Goal: Task Accomplishment & Management: Manage account settings

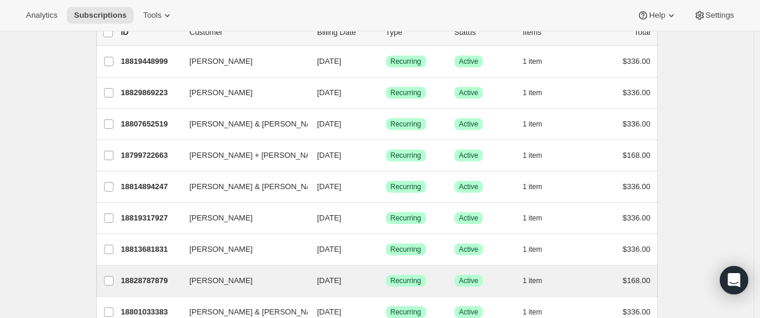
scroll to position [236, 0]
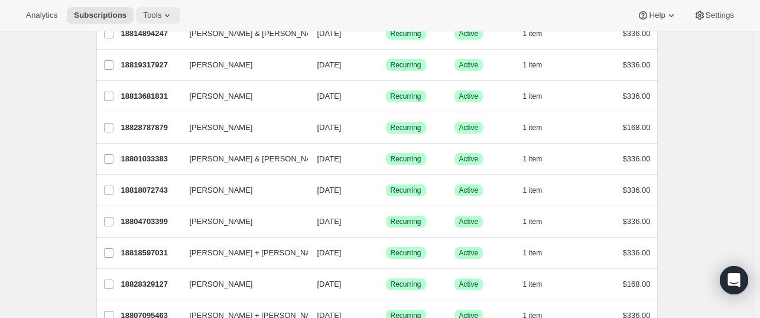
click at [149, 18] on span "Tools" at bounding box center [152, 15] width 18 height 9
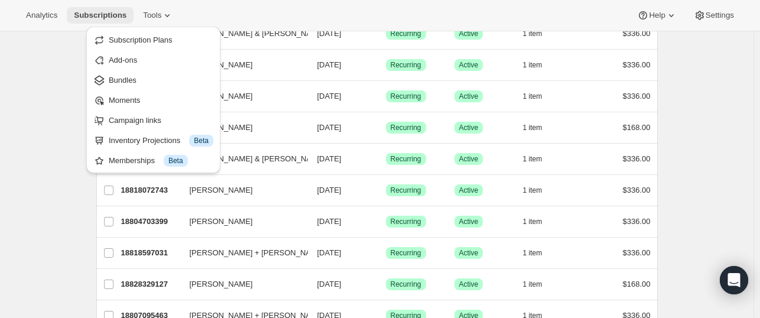
click at [92, 11] on span "Subscriptions" at bounding box center [100, 15] width 53 height 9
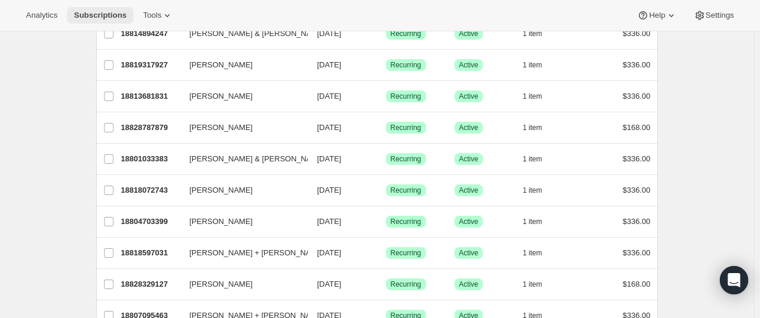
scroll to position [0, 0]
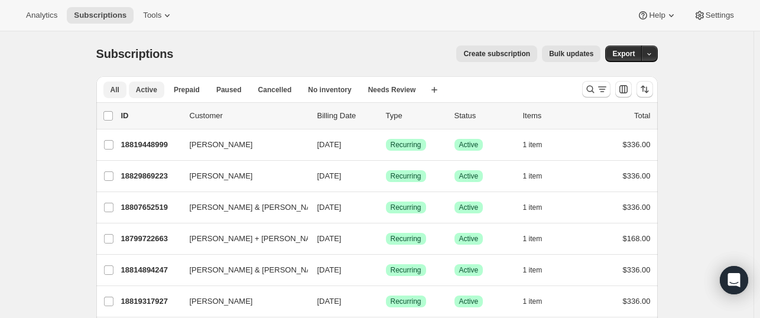
click at [150, 87] on span "Active" at bounding box center [146, 89] width 21 height 9
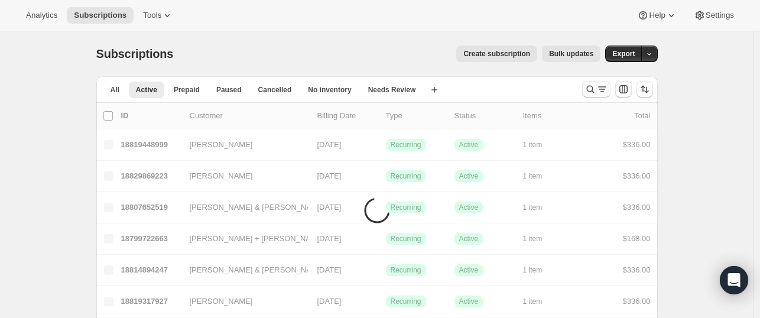
click at [596, 89] on icon "Search and filter results" at bounding box center [590, 89] width 12 height 12
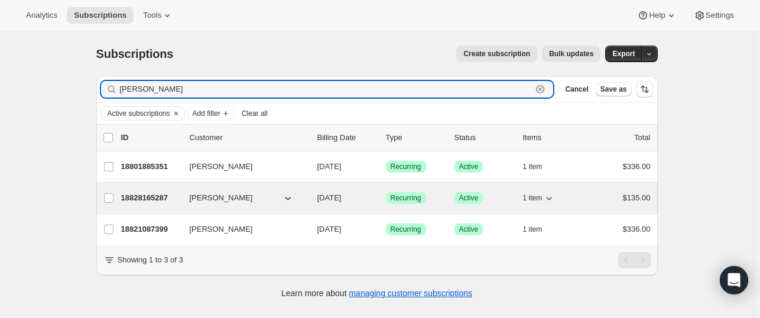
type input "[PERSON_NAME]"
click at [152, 195] on p "18828165287" at bounding box center [150, 198] width 59 height 12
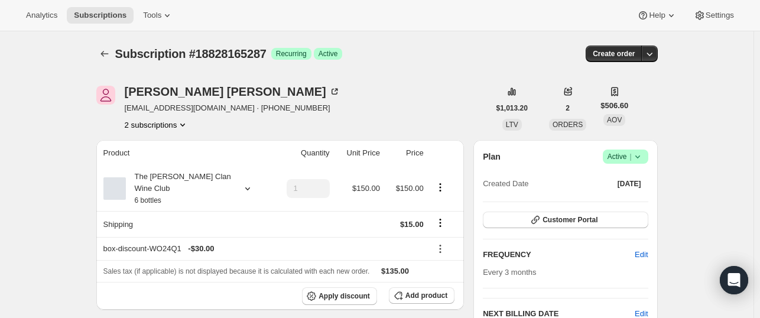
click at [157, 125] on button "2 subscriptions" at bounding box center [157, 125] width 64 height 12
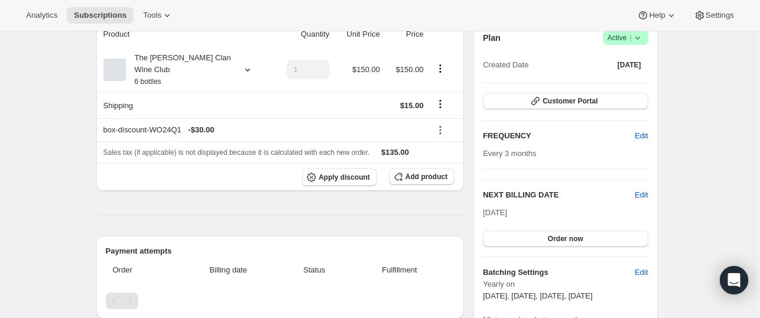
scroll to position [177, 0]
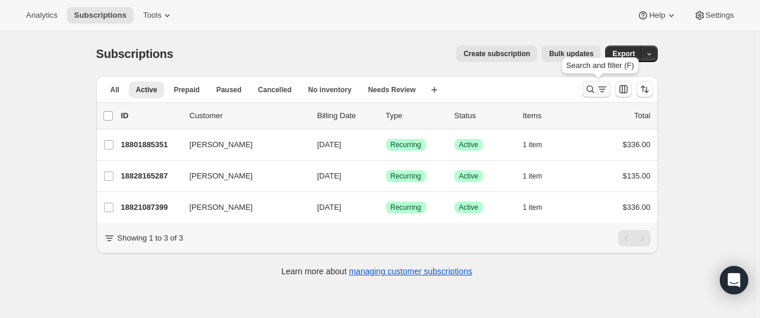
click at [598, 87] on icon "Search and filter results" at bounding box center [602, 89] width 12 height 12
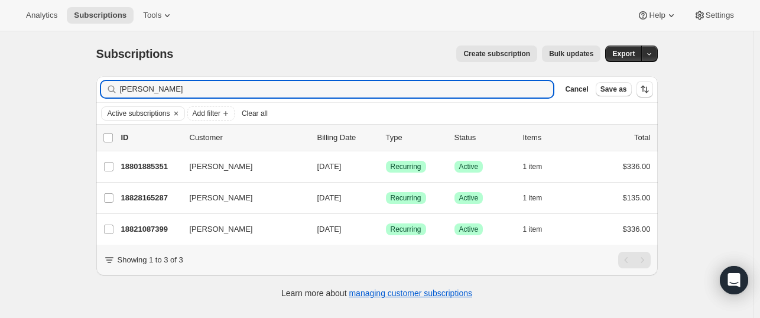
click at [219, 80] on div "Filter subscribers [PERSON_NAME] Cancel Save as" at bounding box center [376, 89] width 561 height 26
drag, startPoint x: 207, startPoint y: 85, endPoint x: 85, endPoint y: 76, distance: 122.7
click at [85, 76] on div "Subscriptions. This page is ready Subscriptions Create subscription Bulk update…" at bounding box center [377, 171] width 590 height 280
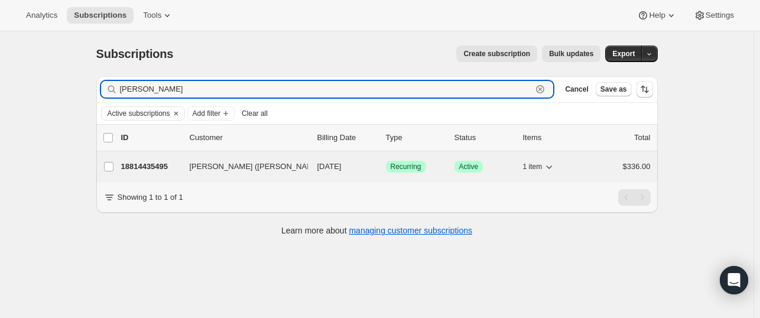
type input "[PERSON_NAME]"
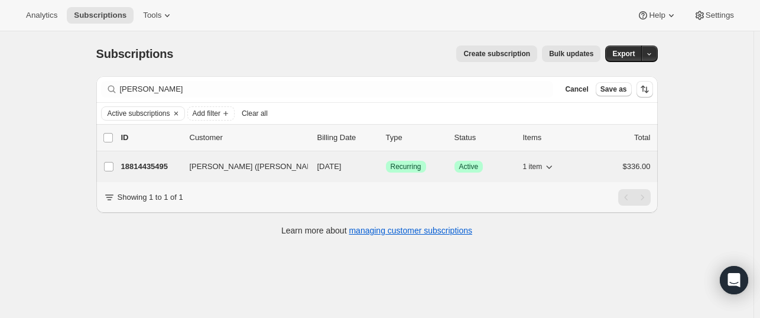
click at [137, 165] on p "18814435495" at bounding box center [150, 167] width 59 height 12
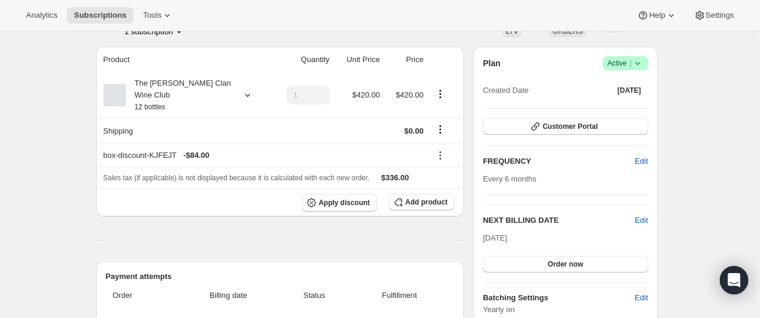
scroll to position [118, 0]
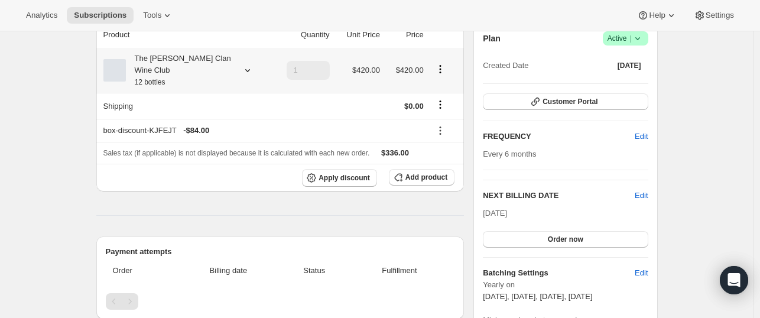
click at [249, 69] on icon at bounding box center [247, 70] width 5 height 3
click at [165, 135] on button "Edit box" at bounding box center [182, 137] width 102 height 17
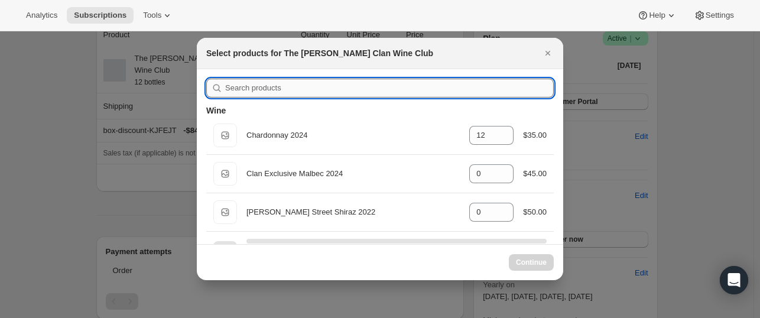
click at [241, 89] on input ":rtt:" at bounding box center [389, 88] width 329 height 19
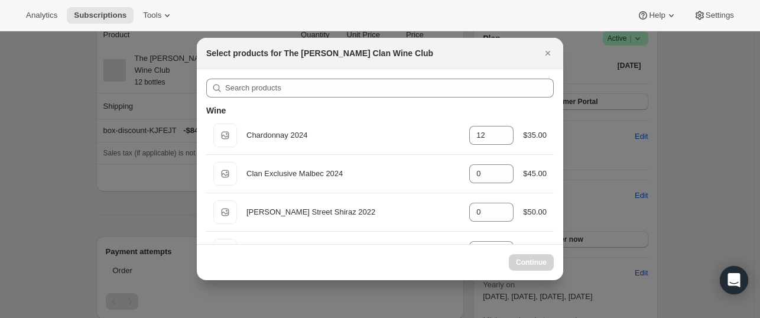
select select "gid://shopify/ProductVariant/46927751086247"
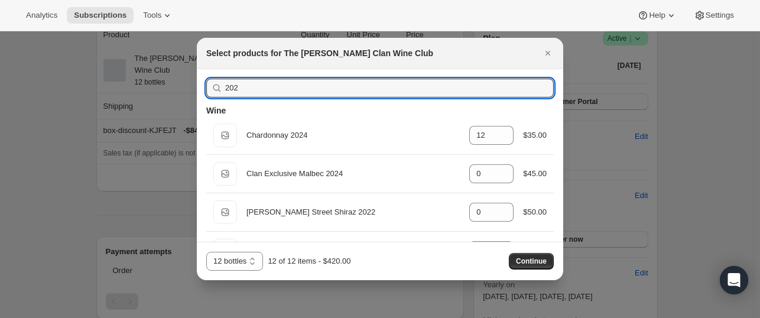
type input "2023"
type input "0"
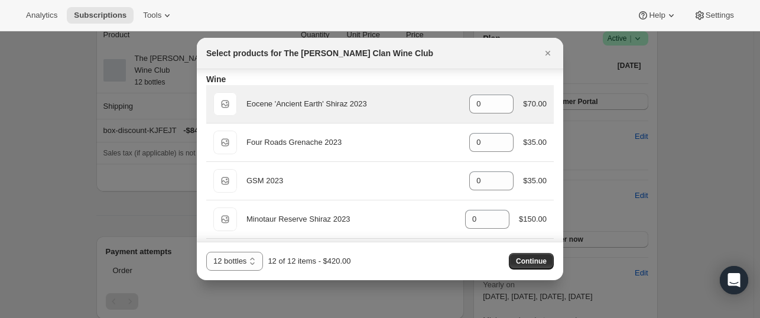
scroll to position [59, 0]
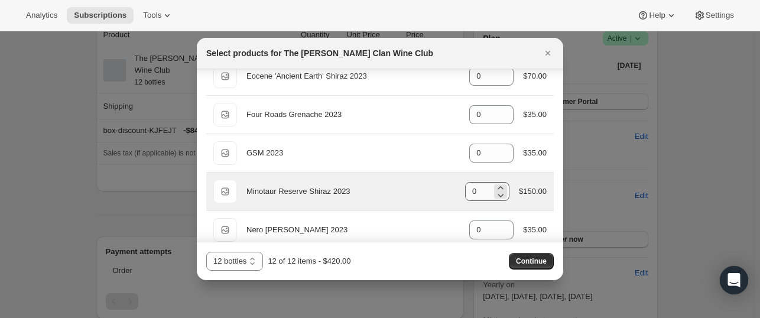
type input "2023"
drag, startPoint x: 473, startPoint y: 191, endPoint x: 466, endPoint y: 190, distance: 7.3
click at [466, 190] on input "0" at bounding box center [478, 191] width 27 height 19
click at [498, 185] on icon ":rtt:" at bounding box center [501, 188] width 12 height 12
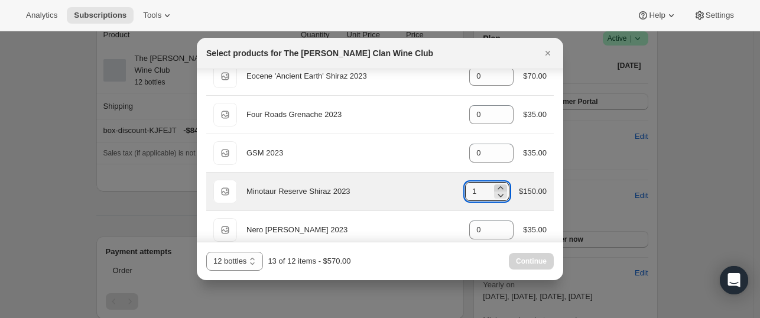
type input "2"
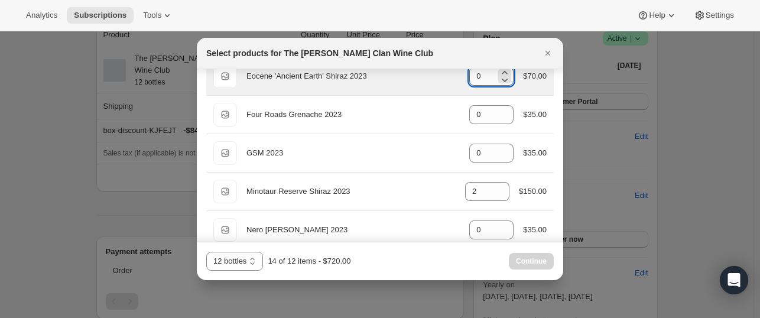
click at [484, 82] on input "0" at bounding box center [482, 76] width 27 height 19
click at [504, 70] on icon ":rtt:" at bounding box center [505, 73] width 12 height 12
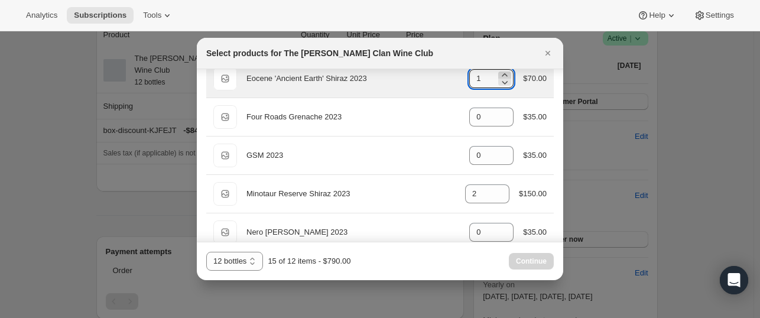
click at [504, 70] on icon ":rtt:" at bounding box center [505, 75] width 12 height 12
type input "3"
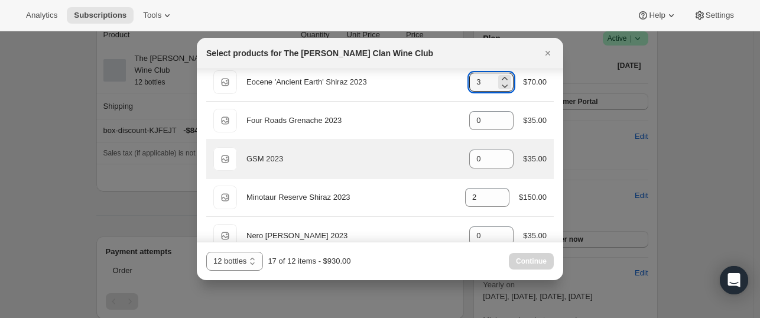
scroll to position [0, 0]
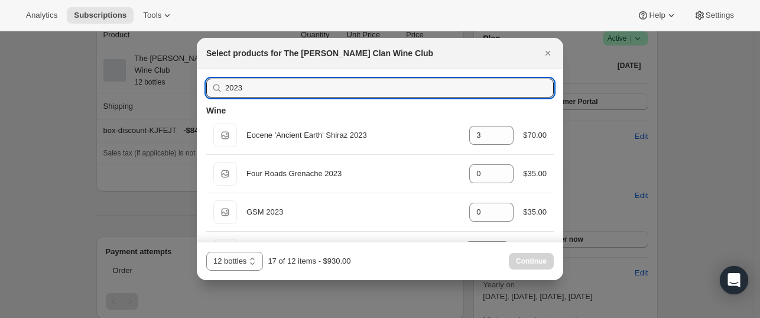
drag, startPoint x: 258, startPoint y: 87, endPoint x: 183, endPoint y: 69, distance: 77.7
type input "2"
type input "12"
type input "3"
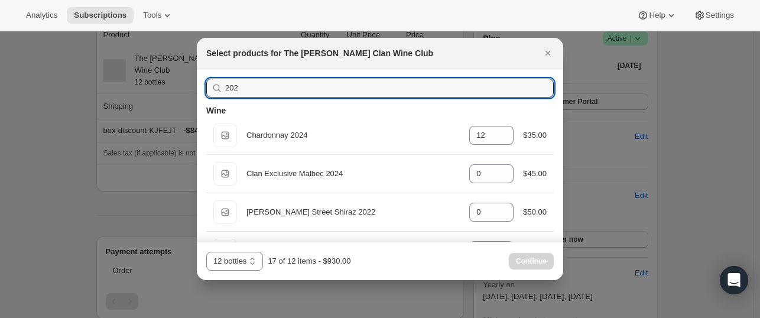
type input "2024"
type input "0"
type input "2024"
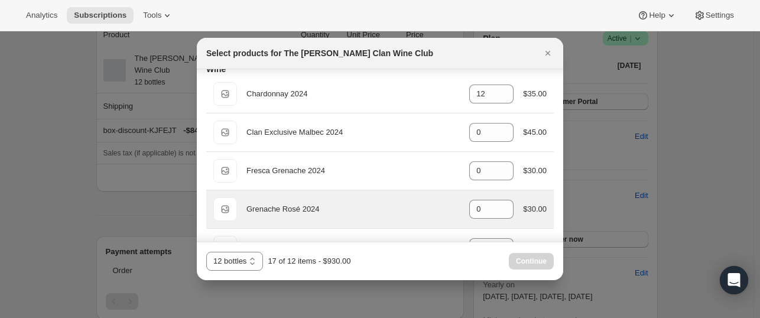
scroll to position [59, 0]
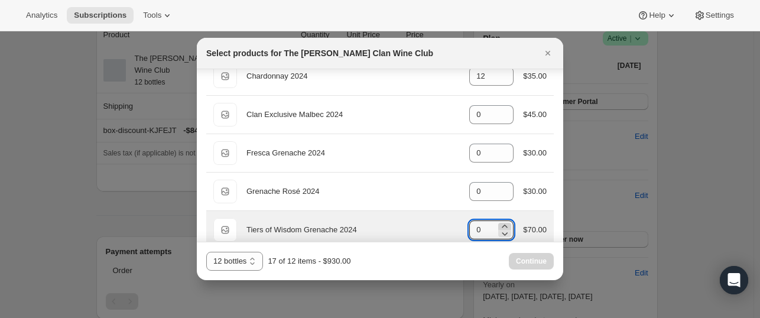
click at [502, 225] on icon ":rtt:" at bounding box center [504, 226] width 5 height 3
type input "3"
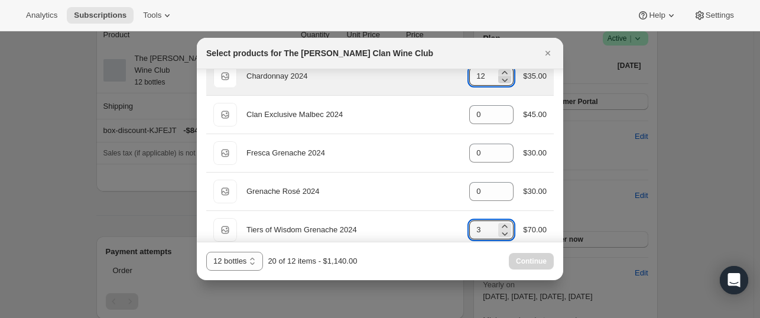
click at [499, 79] on icon ":rtt:" at bounding box center [505, 80] width 12 height 12
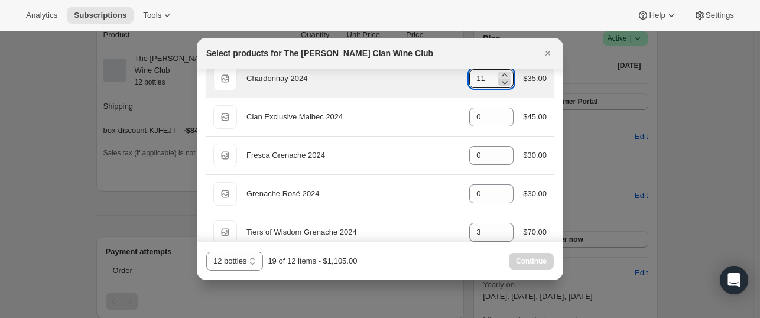
click at [499, 79] on icon ":rtt:" at bounding box center [505, 82] width 12 height 12
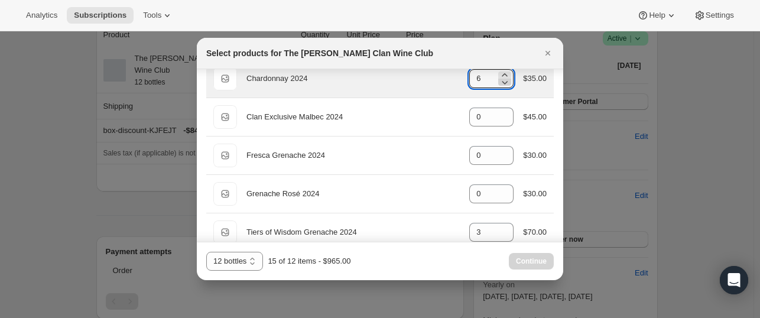
click at [499, 79] on icon ":rtt:" at bounding box center [505, 82] width 12 height 12
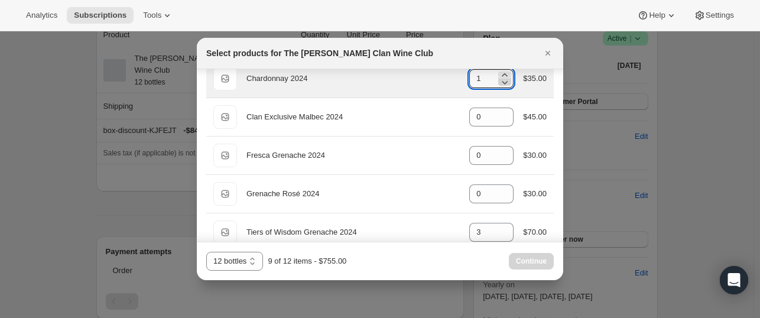
click at [499, 79] on icon ":rtt:" at bounding box center [505, 82] width 12 height 12
click at [501, 73] on icon ":rtt:" at bounding box center [505, 75] width 12 height 12
type input "1"
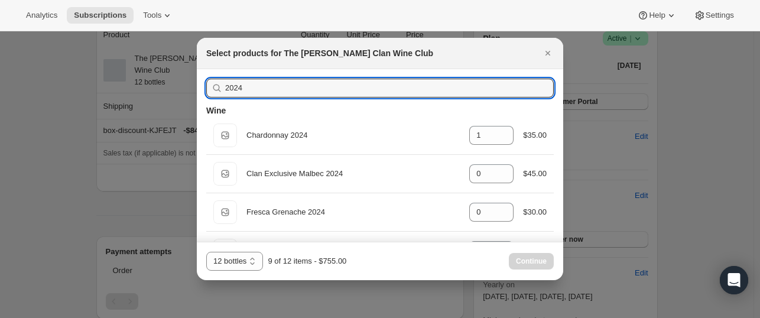
drag, startPoint x: 384, startPoint y: 83, endPoint x: 165, endPoint y: 94, distance: 218.9
type input "2"
type input "3"
type input "0"
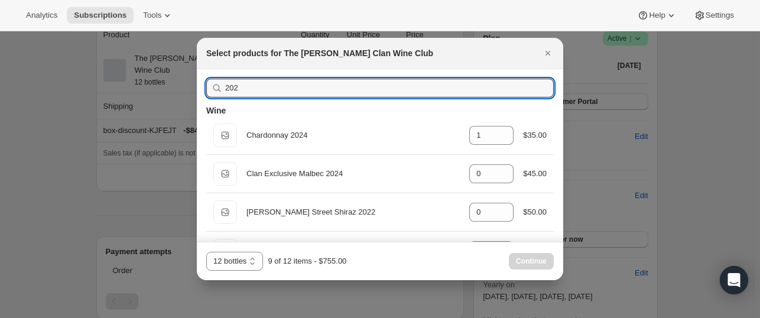
type input "2025"
type input "0"
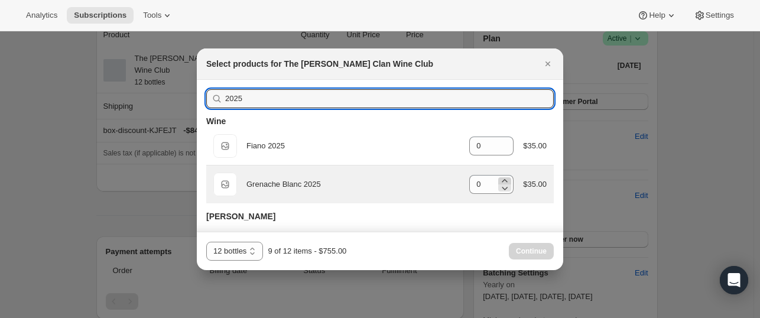
type input "2025"
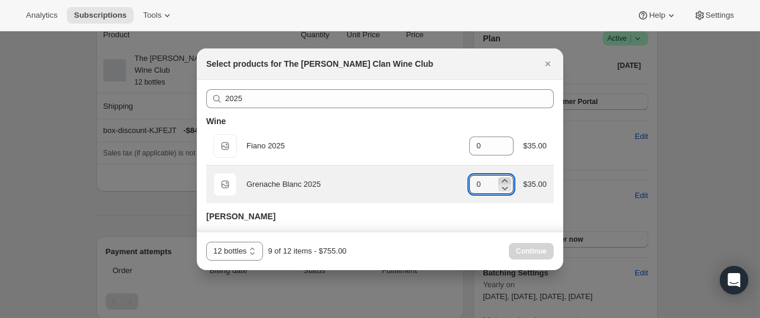
click at [502, 180] on icon ":rtt:" at bounding box center [505, 181] width 12 height 12
type input "1"
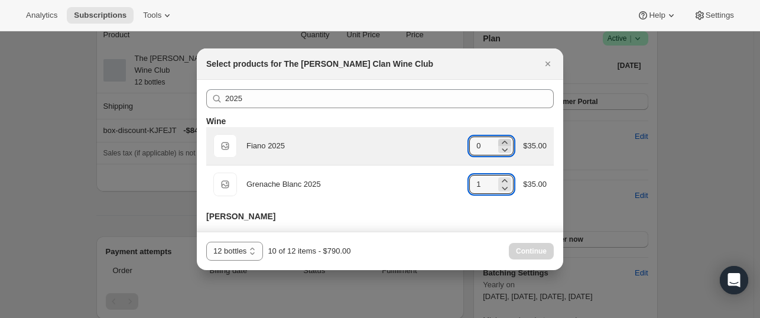
click at [506, 140] on icon ":rtt:" at bounding box center [505, 143] width 12 height 12
click at [506, 141] on icon ":rtt:" at bounding box center [504, 142] width 5 height 3
type input "2"
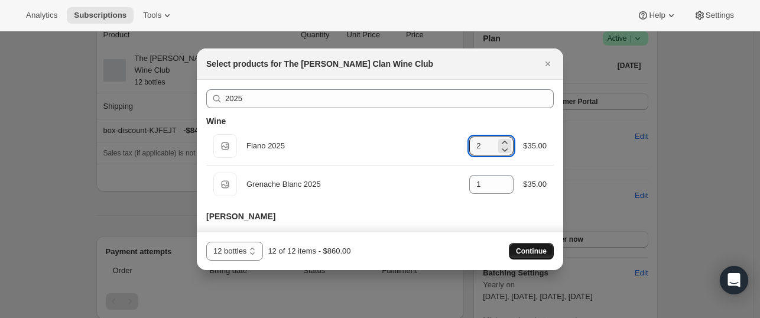
click at [522, 250] on span "Continue" at bounding box center [531, 250] width 31 height 9
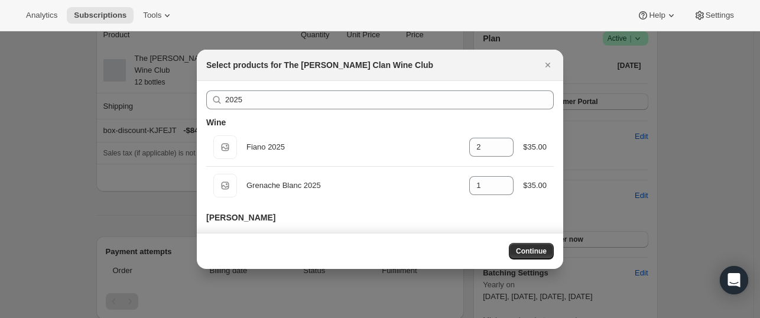
scroll to position [118, 0]
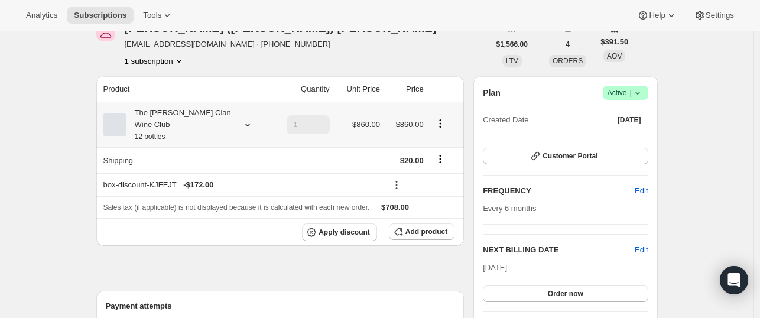
click at [249, 124] on icon at bounding box center [247, 125] width 5 height 3
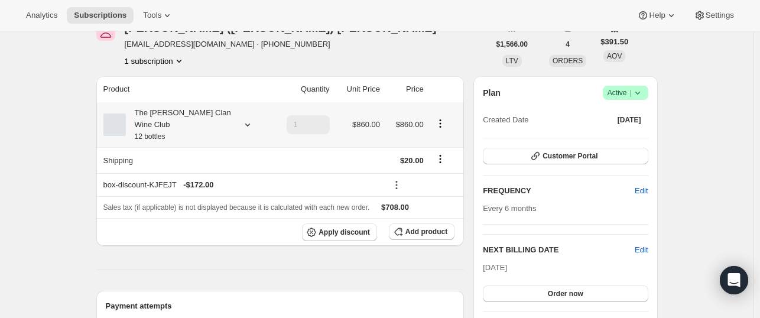
click at [245, 119] on icon at bounding box center [248, 125] width 12 height 12
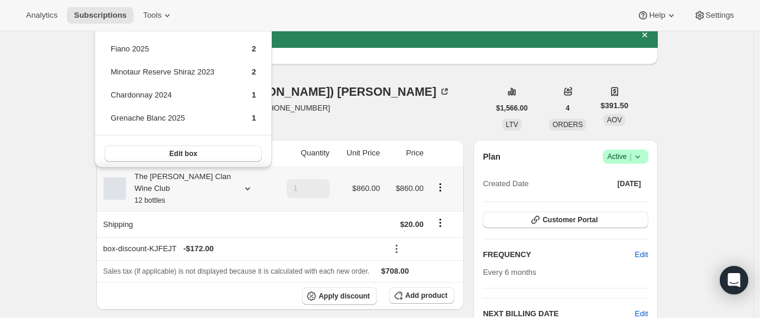
scroll to position [0, 0]
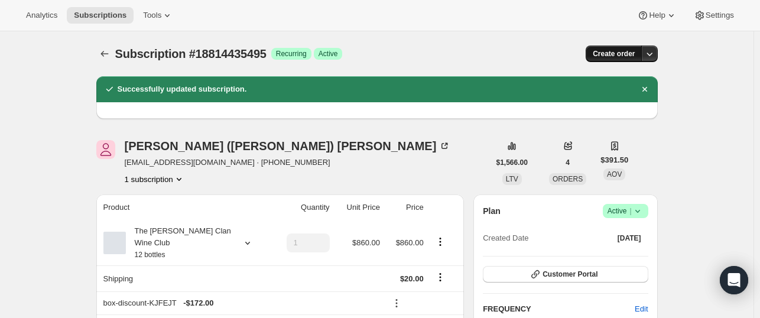
click at [638, 50] on button "Create order" at bounding box center [614, 54] width 56 height 17
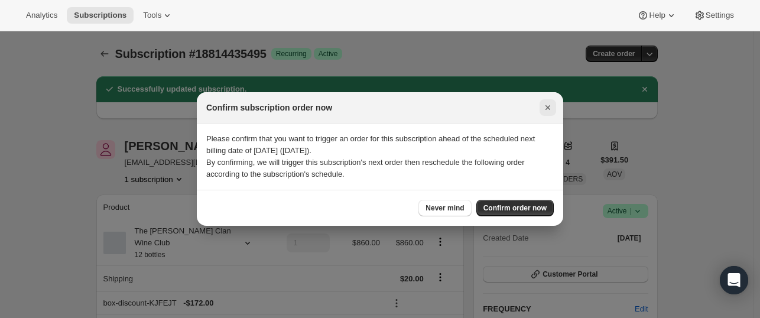
click at [545, 106] on icon "Close" at bounding box center [548, 108] width 12 height 12
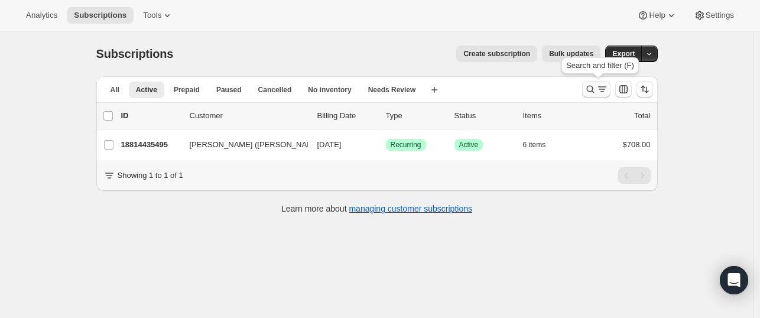
click at [594, 87] on icon "Search and filter results" at bounding box center [590, 89] width 12 height 12
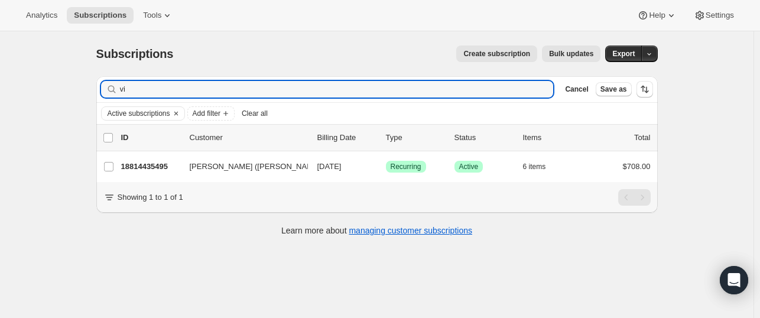
type input "v"
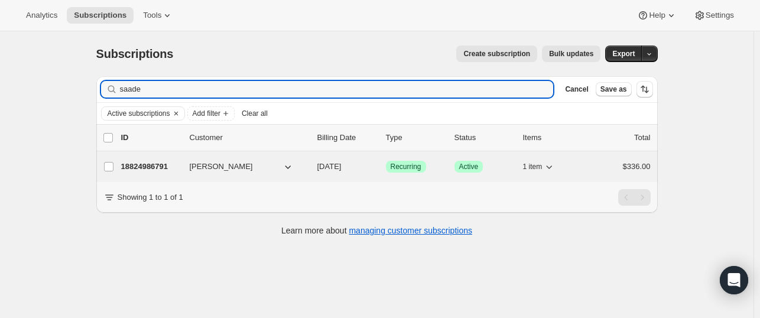
type input "saade"
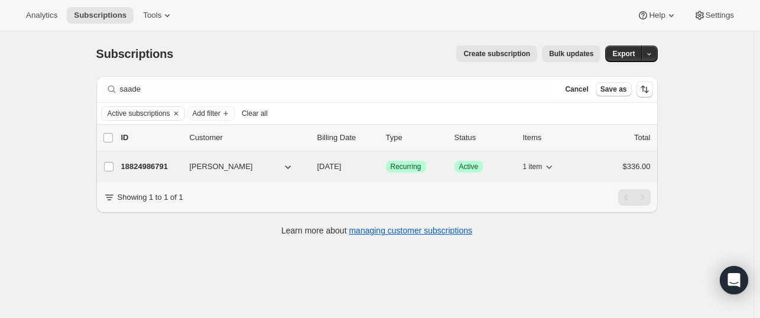
click at [144, 170] on p "18824986791" at bounding box center [150, 167] width 59 height 12
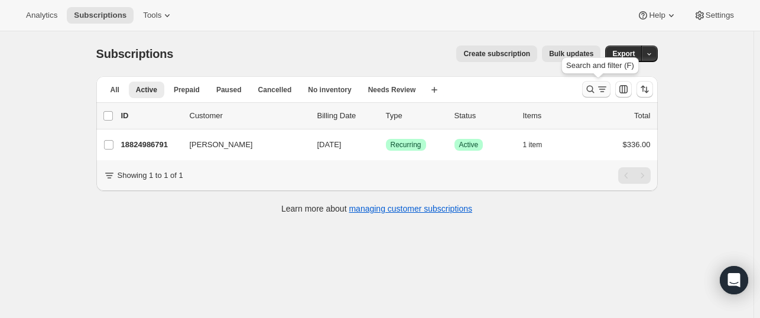
click at [590, 87] on icon "Search and filter results" at bounding box center [590, 90] width 8 height 8
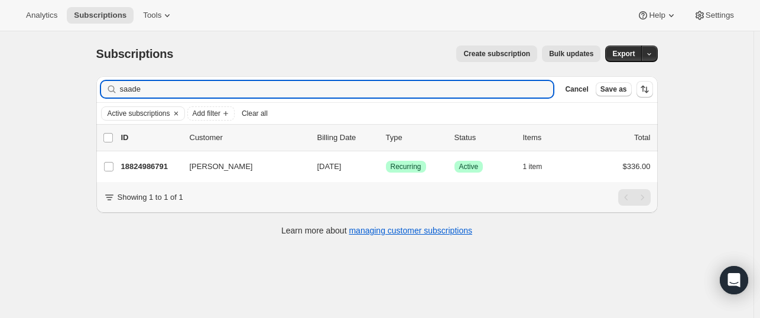
drag, startPoint x: 66, startPoint y: 82, endPoint x: 63, endPoint y: 76, distance: 7.1
click at [63, 82] on div "Subscriptions. This page is ready Subscriptions Create subscription Bulk update…" at bounding box center [377, 190] width 754 height 318
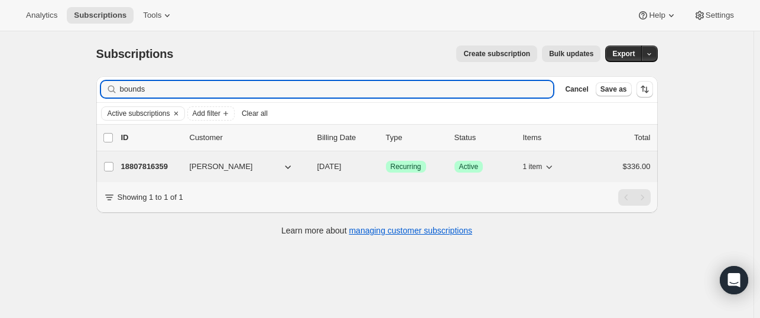
type input "bounds"
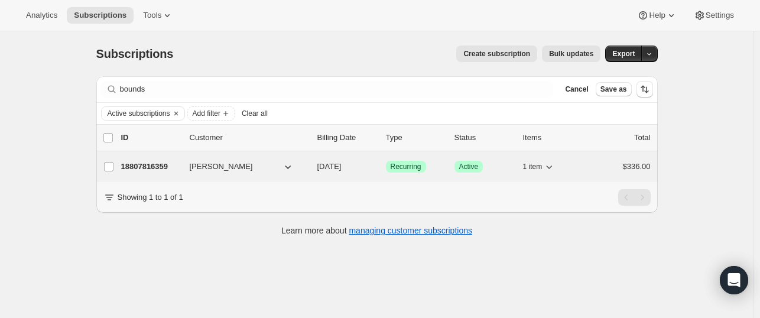
click at [151, 163] on p "18807816359" at bounding box center [150, 167] width 59 height 12
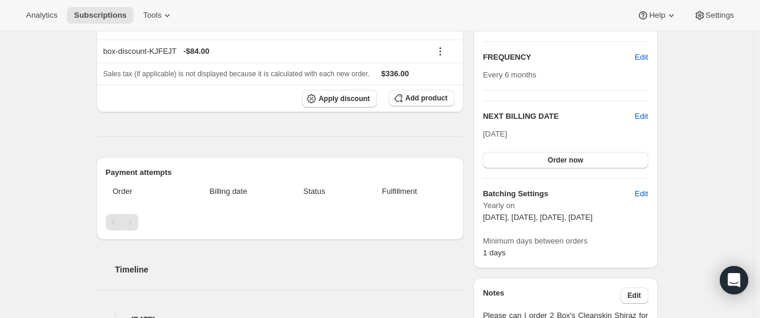
scroll to position [177, 0]
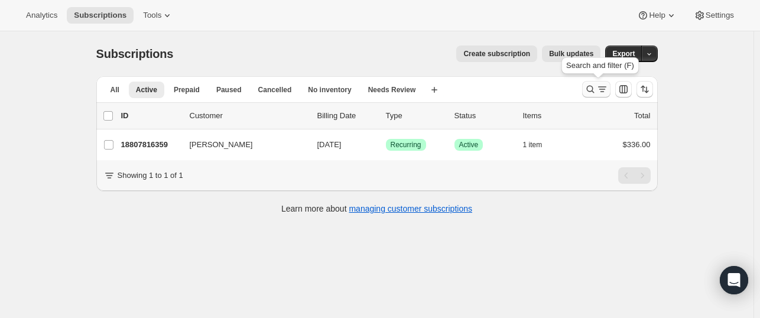
click at [593, 87] on icon "Search and filter results" at bounding box center [590, 89] width 12 height 12
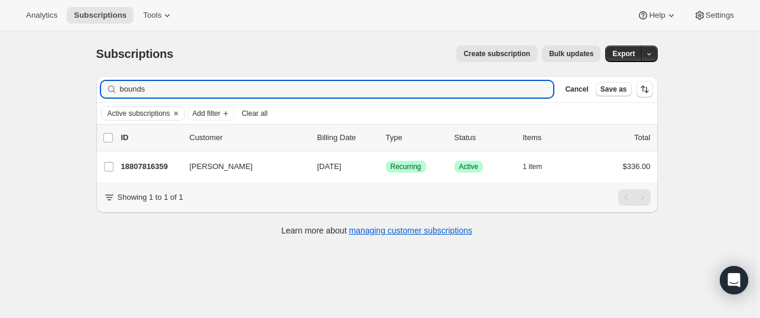
drag, startPoint x: 163, startPoint y: 82, endPoint x: 52, endPoint y: 80, distance: 111.1
click at [52, 80] on div "Subscriptions. This page is ready Subscriptions Create subscription Bulk update…" at bounding box center [377, 190] width 754 height 318
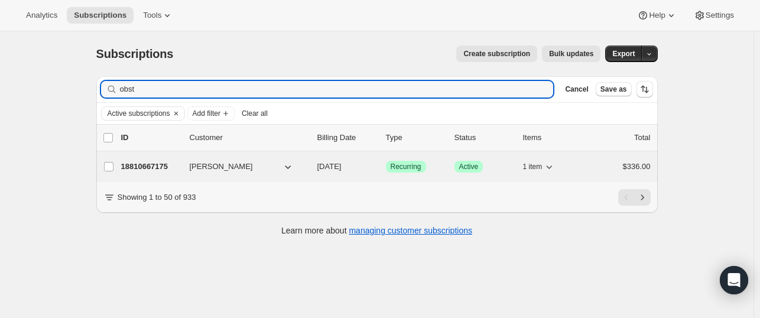
type input "obst"
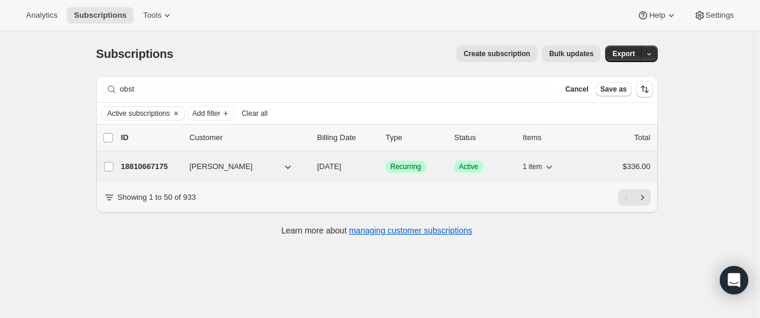
click at [158, 166] on p "18810667175" at bounding box center [150, 167] width 59 height 12
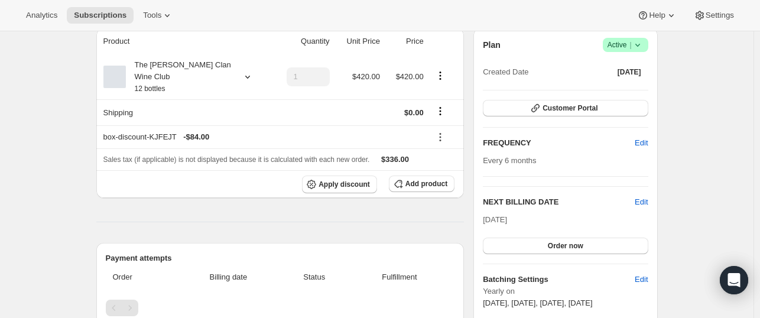
scroll to position [118, 0]
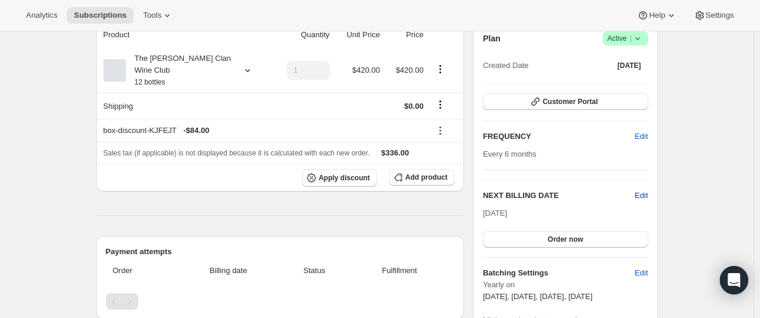
click at [648, 196] on span "Edit" at bounding box center [641, 196] width 13 height 12
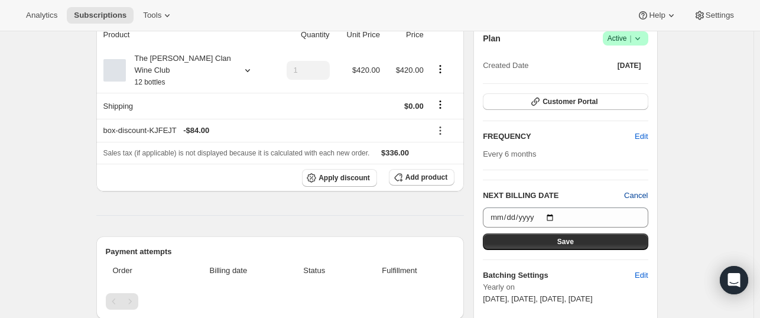
click at [642, 197] on span "Cancel" at bounding box center [636, 196] width 24 height 12
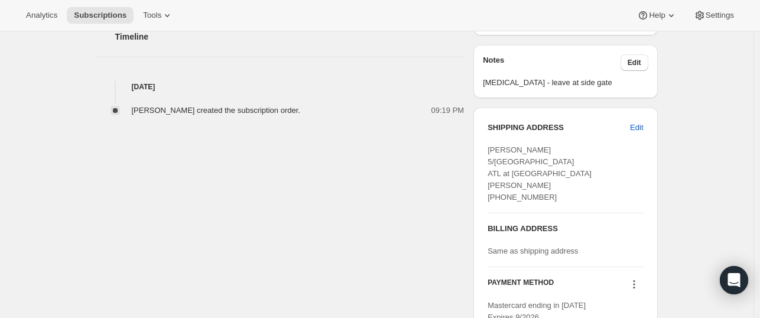
scroll to position [532, 0]
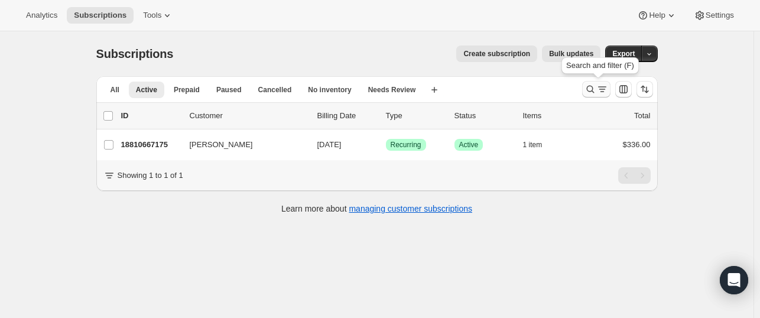
click at [592, 93] on icon "Search and filter results" at bounding box center [590, 89] width 12 height 12
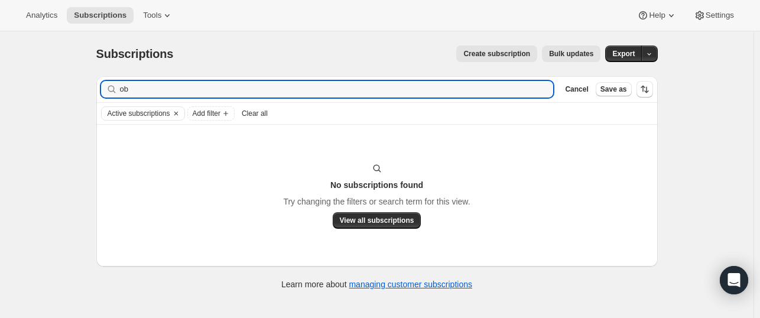
type input "o"
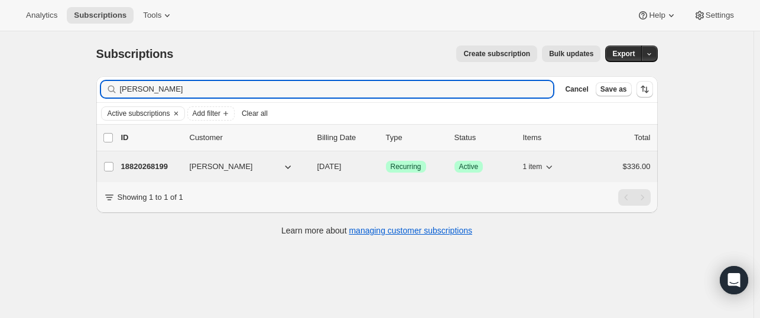
type input "[PERSON_NAME]"
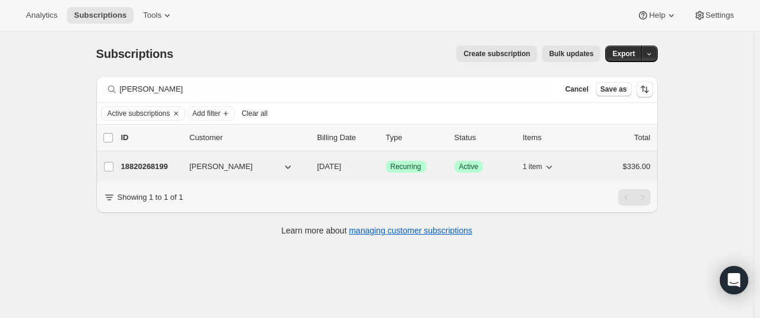
click at [154, 164] on p "18820268199" at bounding box center [150, 167] width 59 height 12
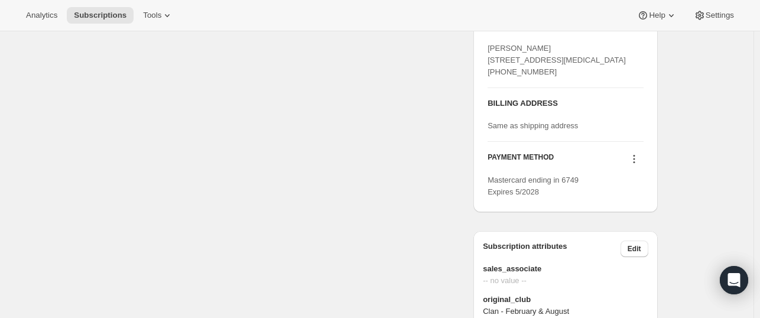
scroll to position [591, 0]
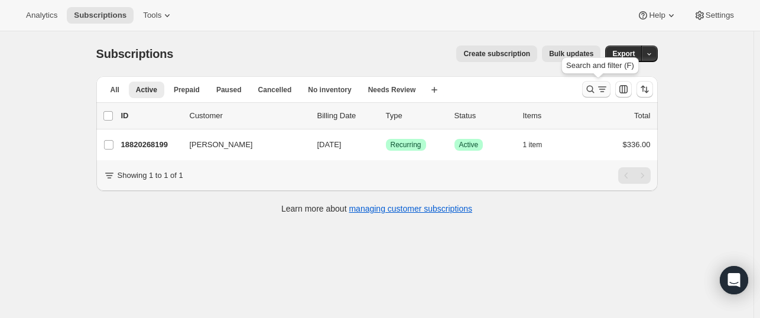
click at [591, 89] on icon "Search and filter results" at bounding box center [590, 89] width 12 height 12
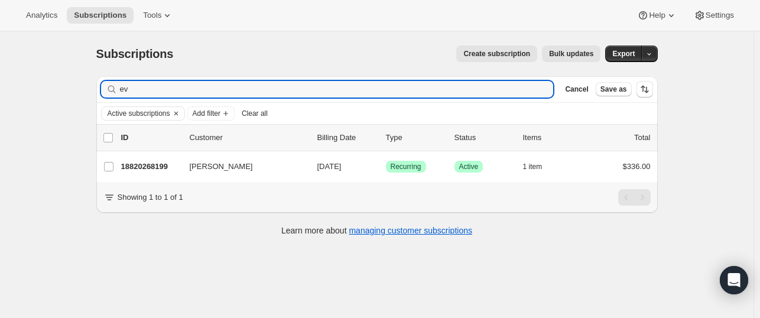
type input "e"
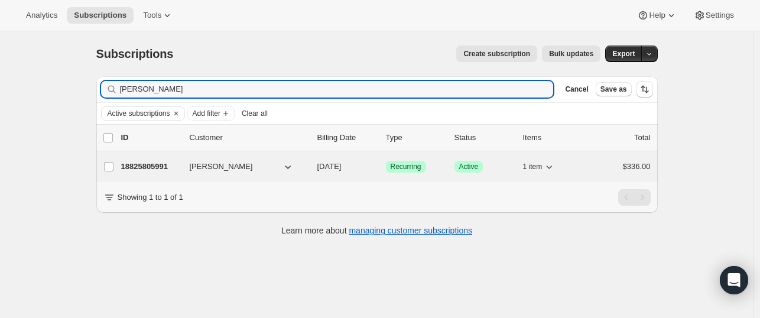
type input "[PERSON_NAME]"
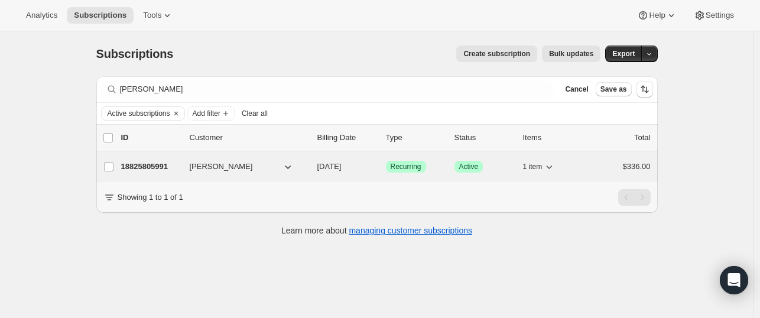
click at [160, 166] on p "18825805991" at bounding box center [150, 167] width 59 height 12
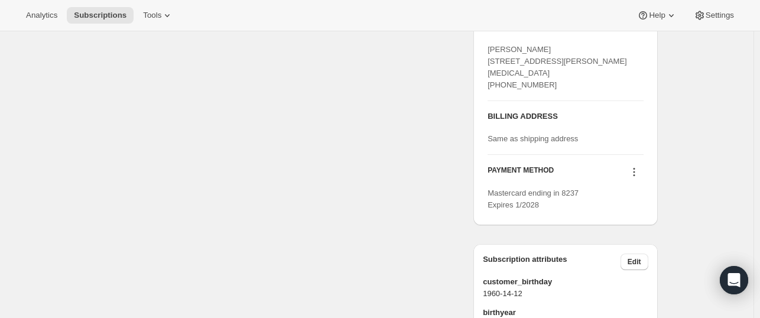
scroll to position [532, 0]
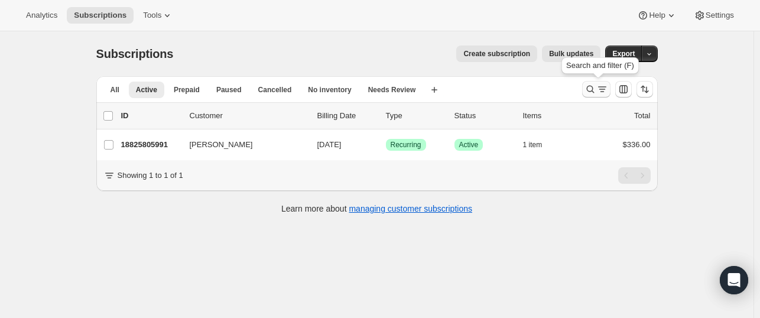
click at [593, 92] on icon "Search and filter results" at bounding box center [590, 89] width 12 height 12
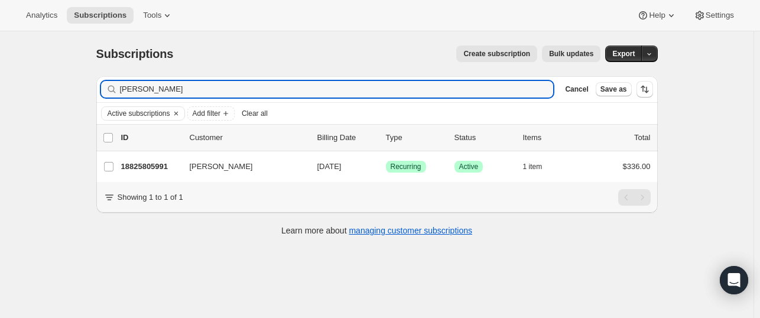
drag, startPoint x: 119, startPoint y: 87, endPoint x: 82, endPoint y: 87, distance: 37.2
click at [82, 87] on div "Subscriptions. This page is ready Subscriptions Create subscription Bulk update…" at bounding box center [377, 190] width 754 height 318
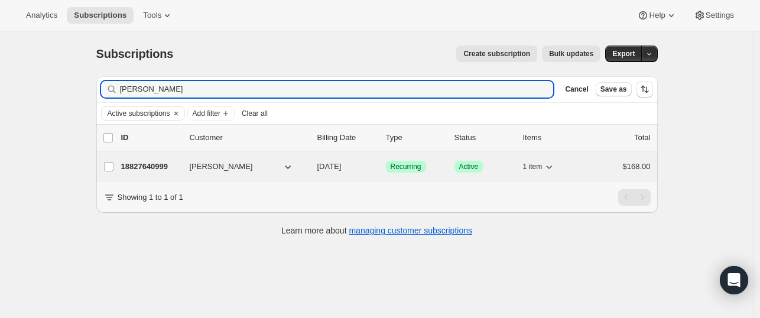
type input "[PERSON_NAME]"
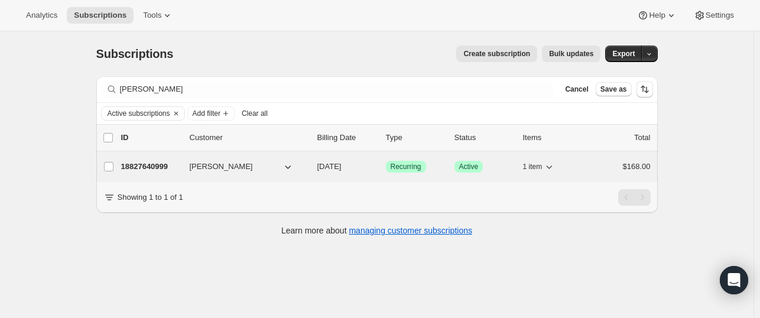
click at [150, 170] on p "18827640999" at bounding box center [150, 167] width 59 height 12
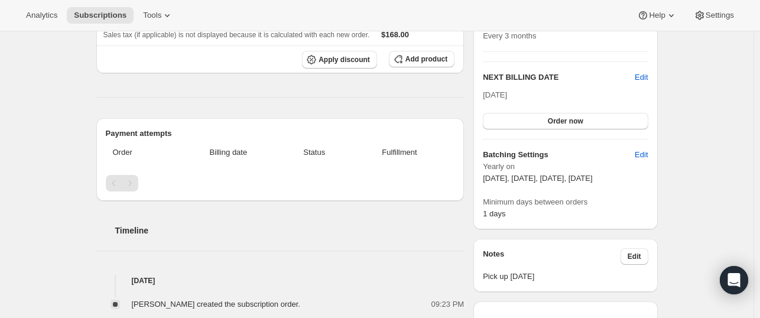
scroll to position [355, 0]
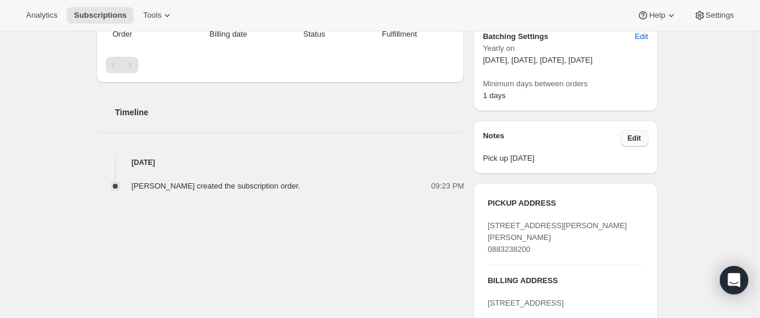
click at [638, 131] on button "Edit" at bounding box center [635, 138] width 28 height 17
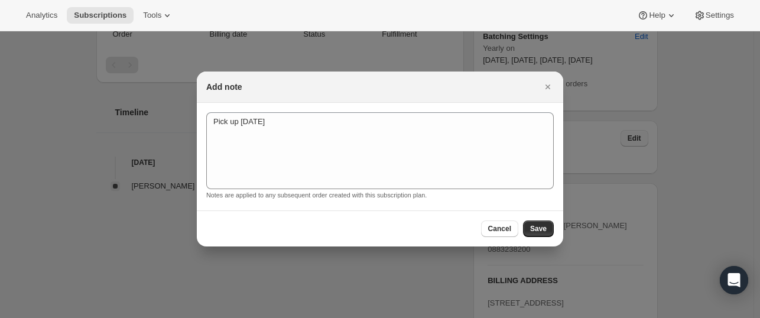
scroll to position [0, 0]
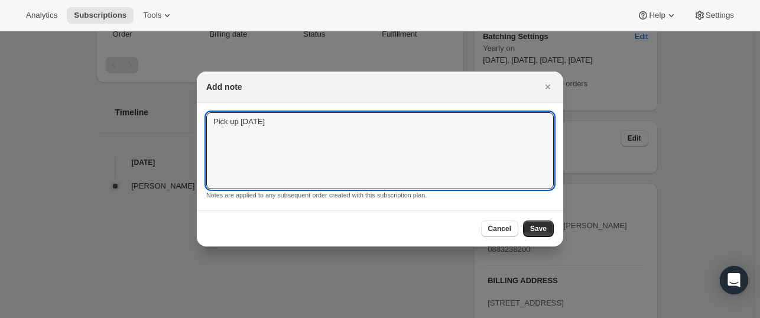
drag, startPoint x: 378, startPoint y: 127, endPoint x: 126, endPoint y: 105, distance: 252.8
click at [534, 229] on span "Save" at bounding box center [538, 228] width 17 height 9
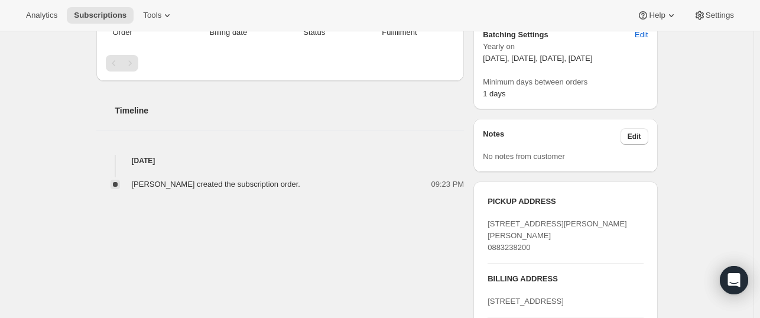
scroll to position [532, 0]
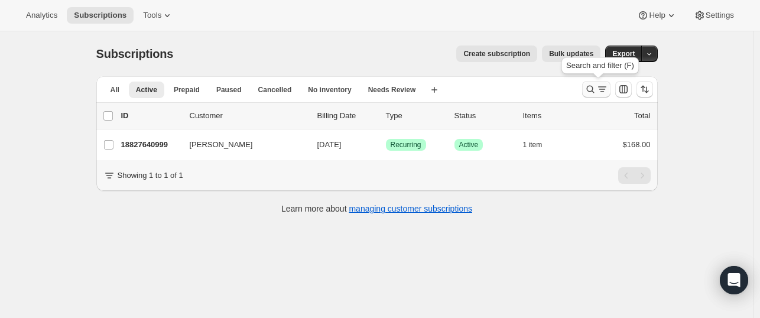
click at [591, 87] on icon "Search and filter results" at bounding box center [590, 89] width 12 height 12
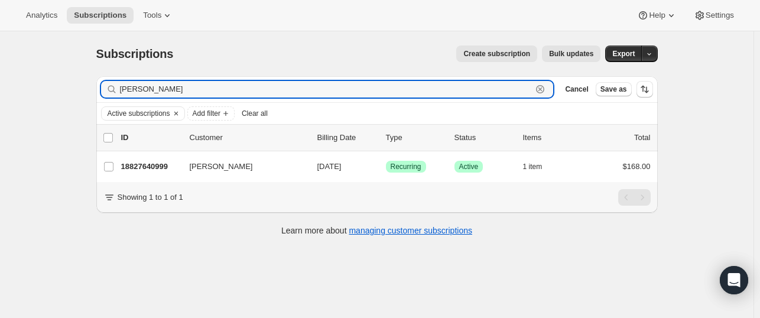
drag, startPoint x: 155, startPoint y: 89, endPoint x: 94, endPoint y: 85, distance: 61.6
click at [94, 85] on div "Filter subscribers [PERSON_NAME] Clear Cancel Save as Active subscriptions Add …" at bounding box center [372, 157] width 571 height 181
click at [139, 112] on span "Active subscriptions" at bounding box center [139, 113] width 63 height 9
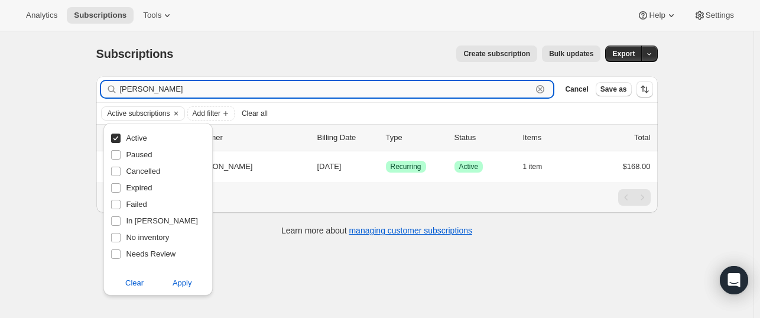
click at [187, 92] on input "[PERSON_NAME]" at bounding box center [326, 89] width 413 height 17
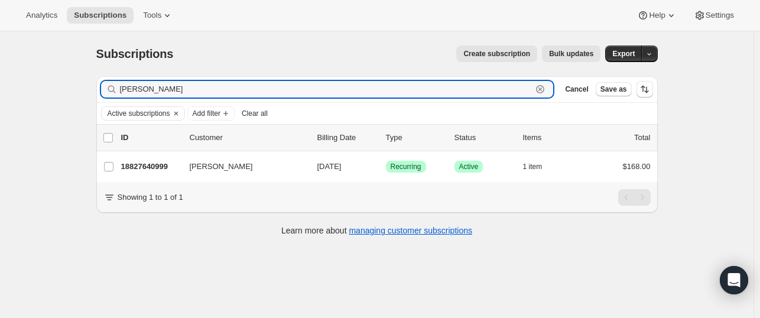
click at [543, 89] on icon "button" at bounding box center [540, 89] width 4 height 4
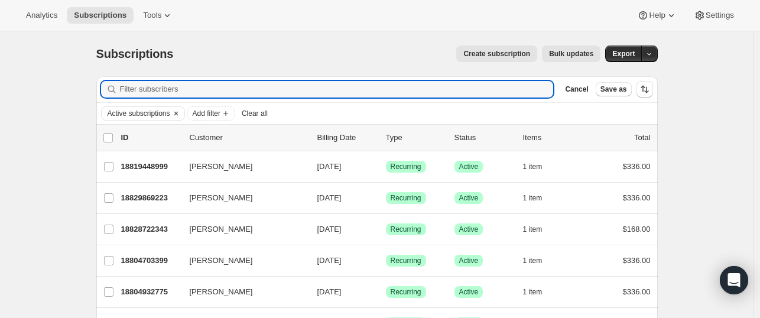
click at [177, 112] on icon "Clear" at bounding box center [176, 114] width 4 height 4
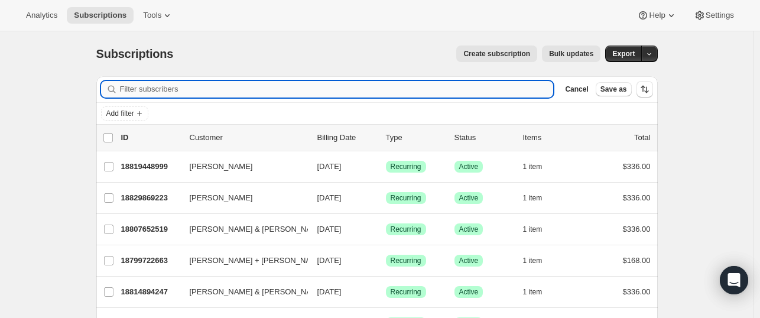
click at [139, 87] on input "Filter subscribers" at bounding box center [337, 89] width 434 height 17
type input "a"
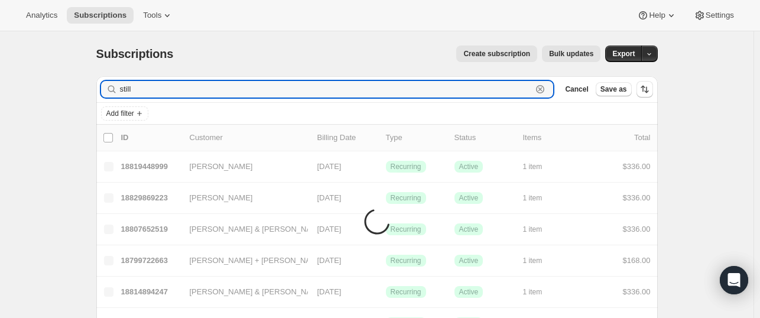
type input "still"
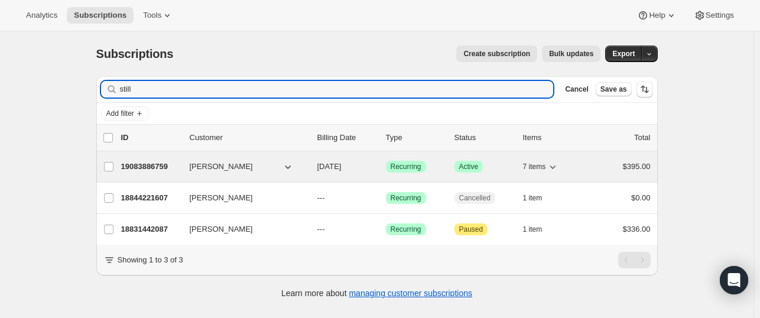
click at [147, 170] on p "19083886759" at bounding box center [150, 167] width 59 height 12
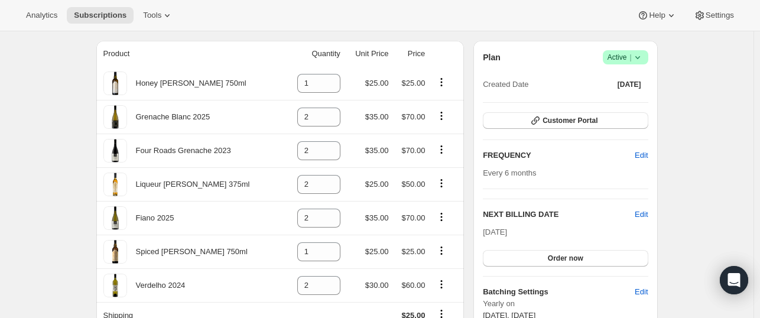
scroll to position [118, 0]
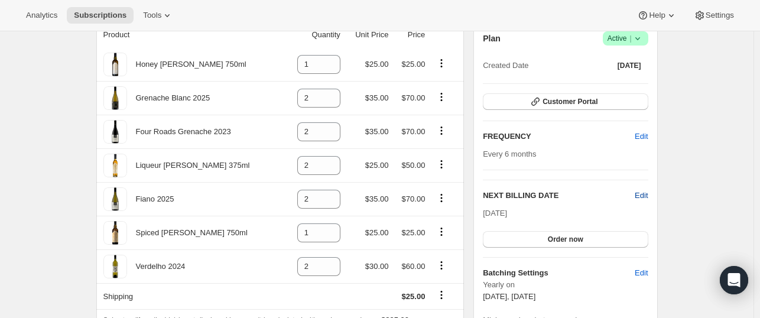
click at [641, 195] on span "Edit" at bounding box center [641, 196] width 13 height 12
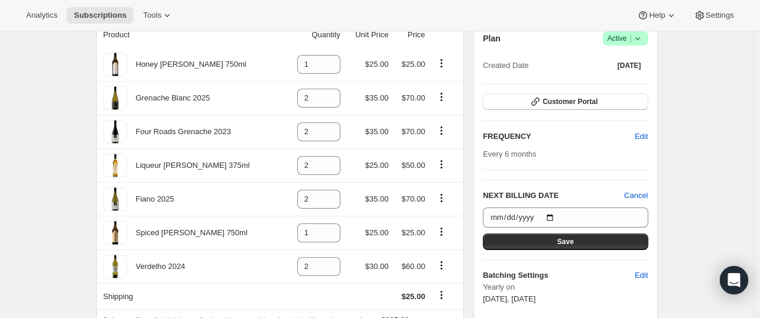
click at [678, 187] on div "Subscription #19083886759. This page is ready Subscription #19083886759 Success…" at bounding box center [377, 324] width 754 height 823
click at [70, 129] on div "Subscription #19083886759. This page is ready Subscription #19083886759 Success…" at bounding box center [377, 324] width 754 height 823
click at [643, 190] on span "Cancel" at bounding box center [636, 196] width 24 height 12
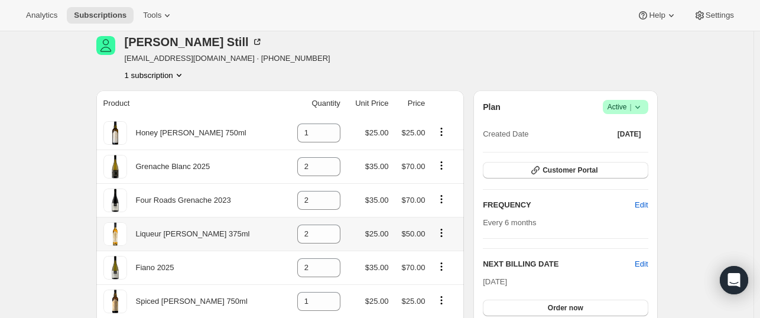
scroll to position [0, 0]
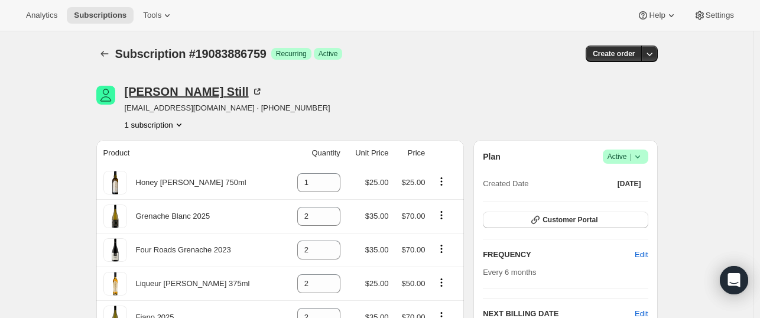
click at [158, 90] on div "[PERSON_NAME]" at bounding box center [194, 92] width 138 height 12
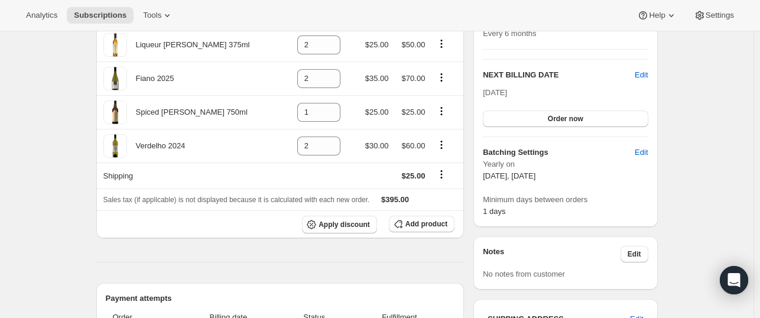
scroll to position [236, 0]
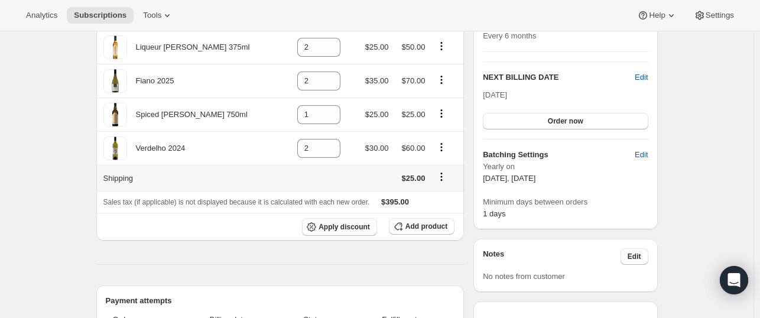
click at [443, 177] on icon "Shipping actions" at bounding box center [442, 177] width 12 height 12
click at [52, 181] on div "Subscription #19083886759. This page is ready Subscription #19083886759 Success…" at bounding box center [377, 205] width 754 height 820
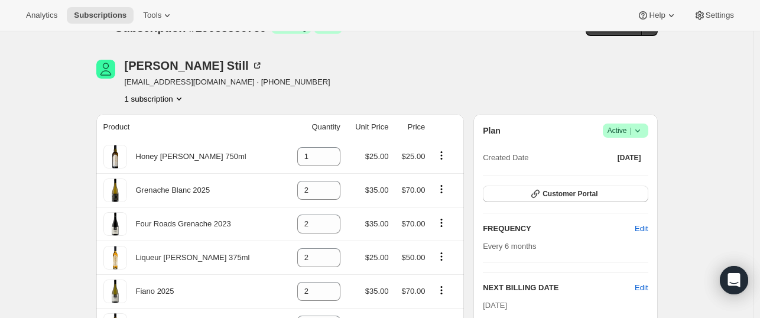
scroll to position [0, 0]
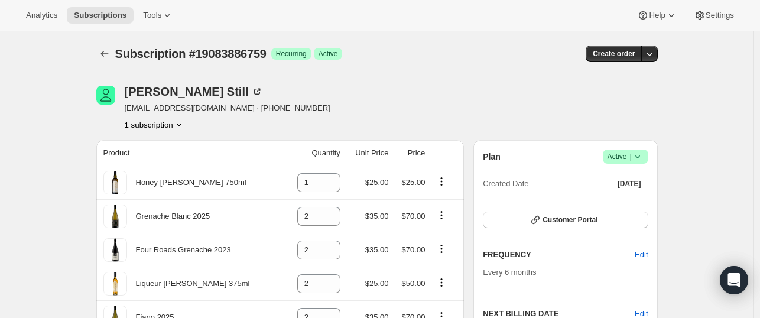
click at [174, 125] on button "1 subscription" at bounding box center [155, 125] width 60 height 12
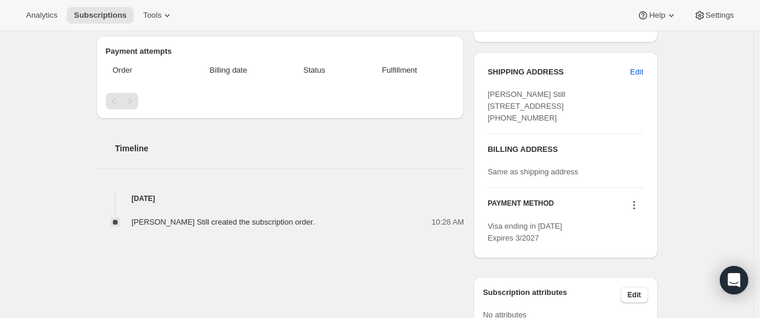
scroll to position [554, 0]
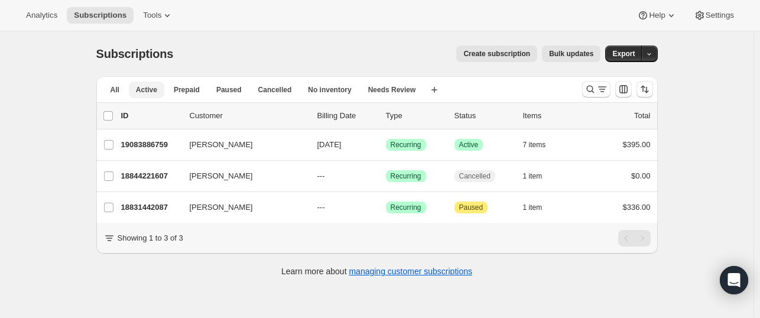
click at [228, 90] on span "Paused" at bounding box center [228, 89] width 25 height 9
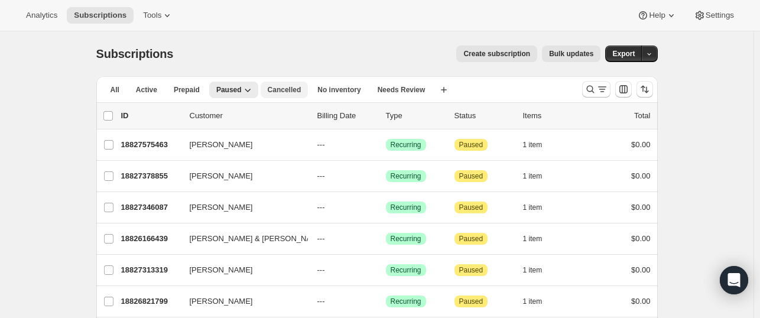
click at [278, 92] on span "Cancelled" at bounding box center [285, 89] width 34 height 9
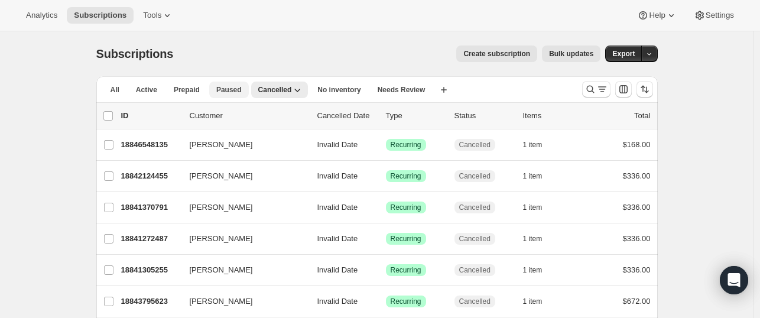
click at [217, 89] on span "Paused" at bounding box center [228, 89] width 25 height 9
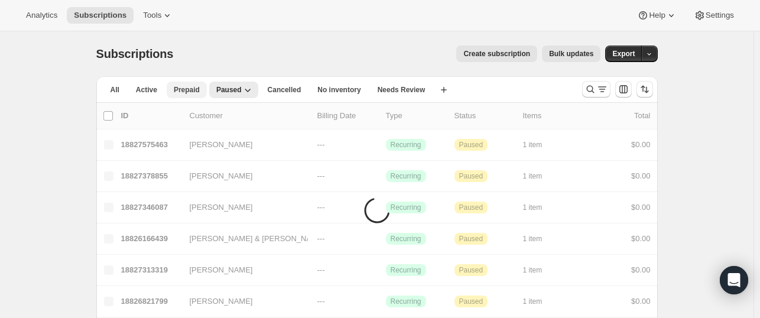
click at [187, 87] on span "Prepaid" at bounding box center [187, 89] width 26 height 9
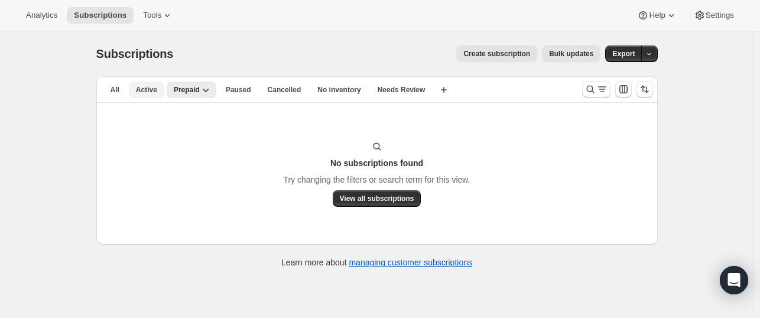
click at [151, 87] on span "Active" at bounding box center [146, 89] width 21 height 9
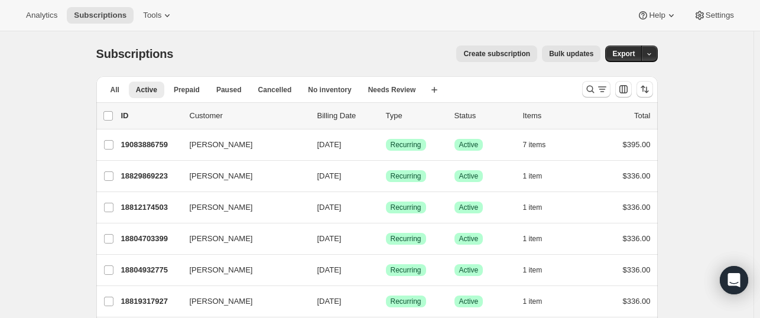
click at [105, 77] on div "All Active Prepaid Paused Cancelled No inventory Needs Review More views All Ac…" at bounding box center [334, 89] width 476 height 26
click at [222, 92] on span "Paused" at bounding box center [228, 89] width 25 height 9
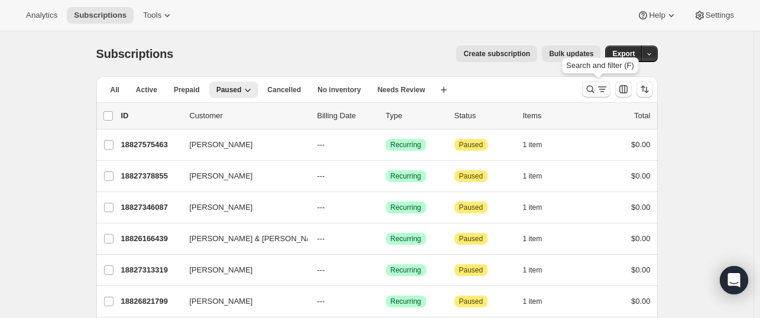
click at [596, 87] on icon "Search and filter results" at bounding box center [590, 89] width 12 height 12
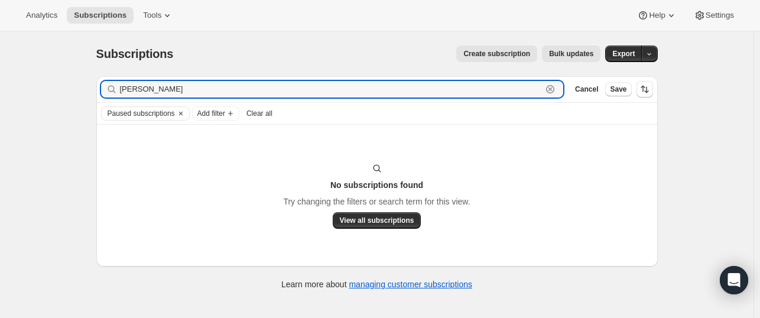
drag, startPoint x: 173, startPoint y: 92, endPoint x: 76, endPoint y: 73, distance: 98.1
click at [76, 73] on div "Subscriptions. This page is ready Subscriptions Create subscription Bulk update…" at bounding box center [377, 190] width 754 height 318
type input "[PERSON_NAME]"
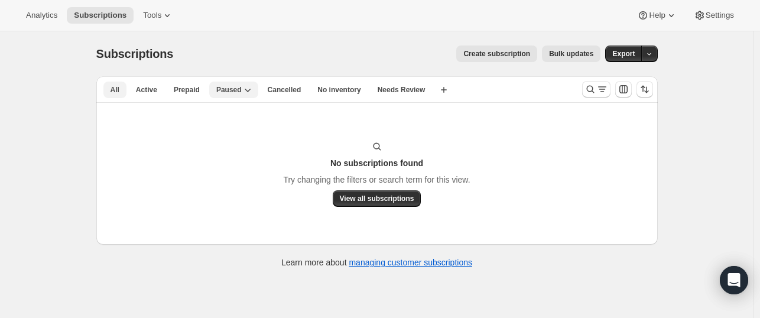
click at [119, 87] on span "All" at bounding box center [115, 89] width 9 height 9
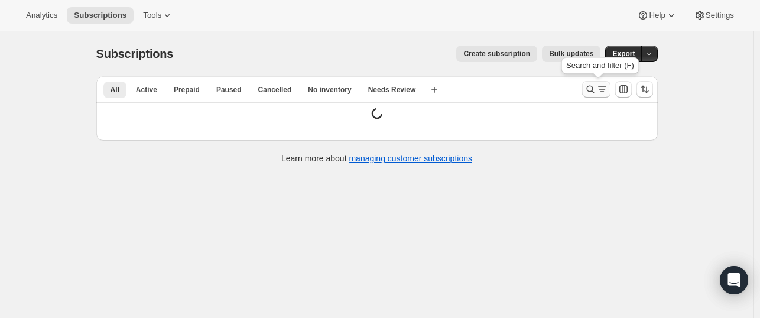
click at [591, 87] on icon "Search and filter results" at bounding box center [590, 89] width 12 height 12
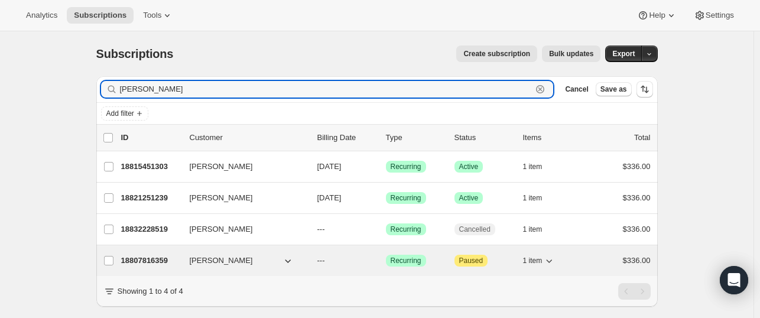
type input "[PERSON_NAME]"
click at [157, 259] on p "18807816359" at bounding box center [150, 261] width 59 height 12
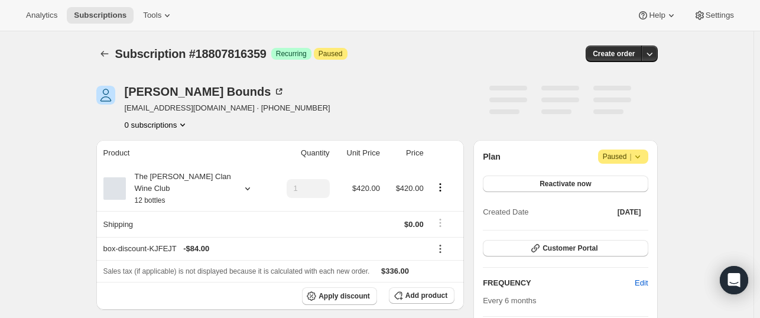
click at [639, 154] on icon at bounding box center [638, 157] width 12 height 12
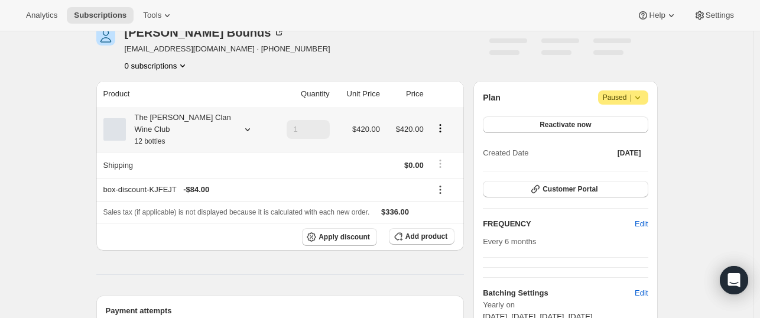
click at [245, 124] on icon at bounding box center [248, 130] width 12 height 12
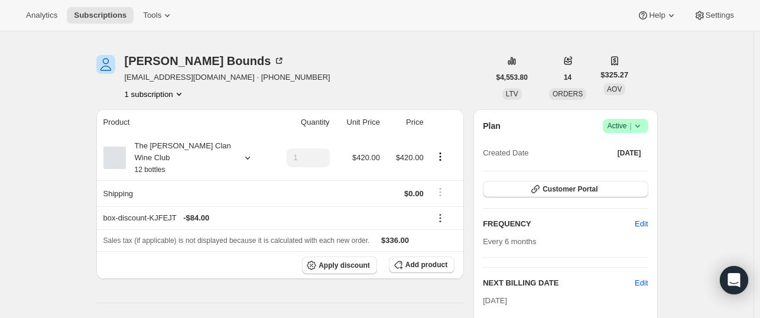
scroll to position [59, 0]
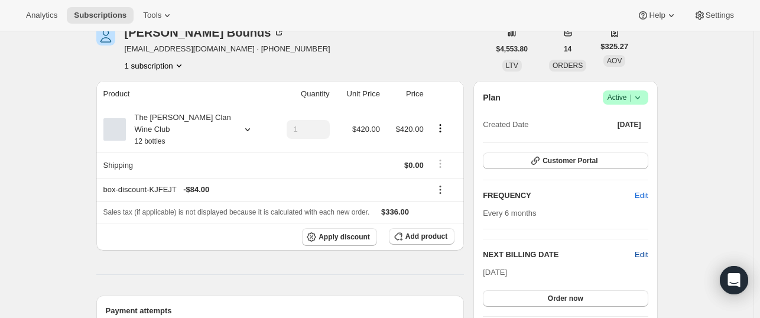
click at [642, 255] on span "Edit" at bounding box center [641, 255] width 13 height 12
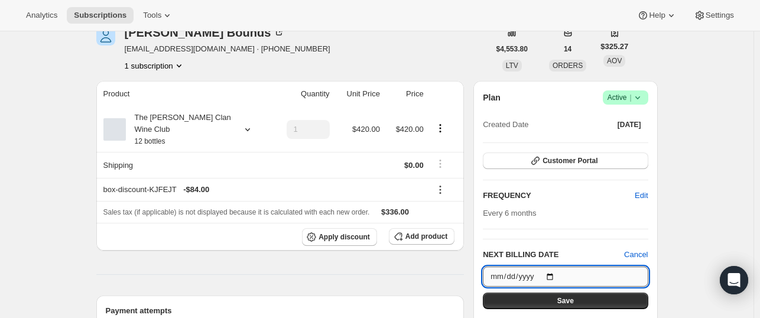
click at [553, 272] on input "2025-11-02" at bounding box center [565, 277] width 165 height 20
click at [551, 274] on input "2026-03-30" at bounding box center [565, 277] width 165 height 20
type input "2026-04-30"
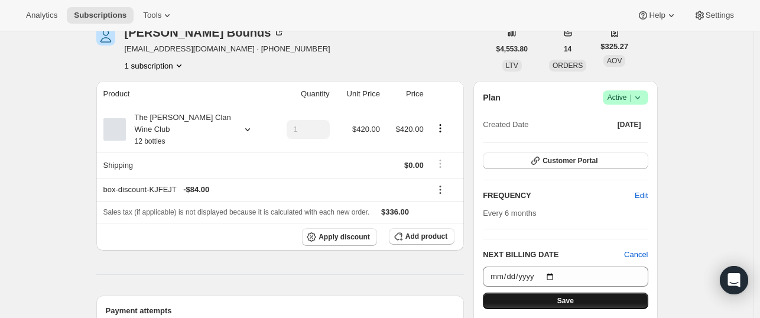
click at [530, 298] on button "Save" at bounding box center [565, 301] width 165 height 17
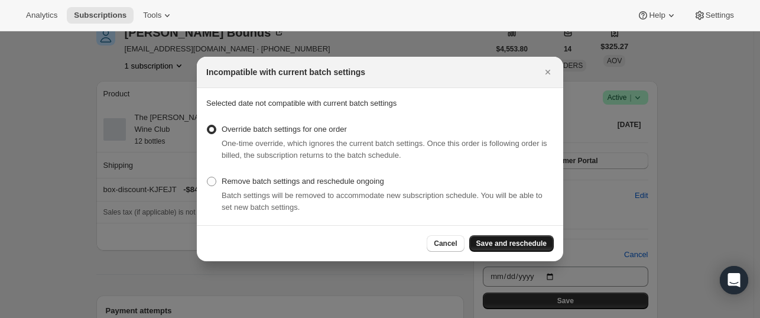
click at [499, 245] on span "Save and reschedule" at bounding box center [511, 243] width 70 height 9
